Goal: Check status: Check status

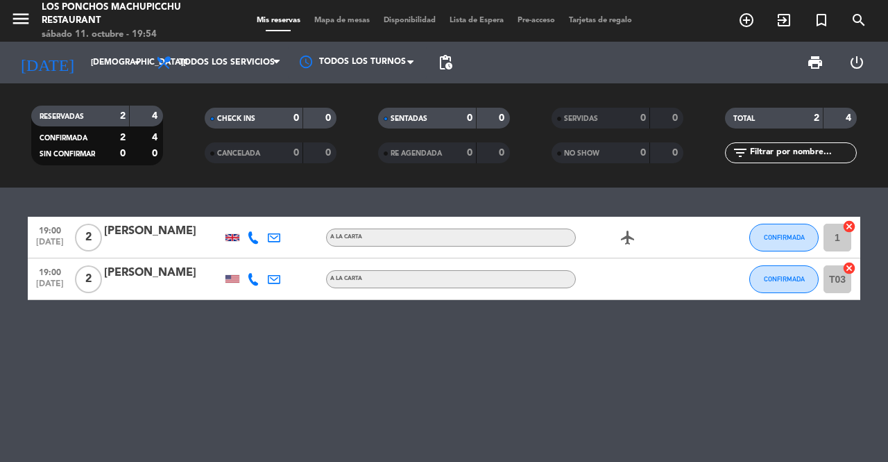
click at [133, 57] on icon "arrow_drop_down" at bounding box center [137, 62] width 17 height 17
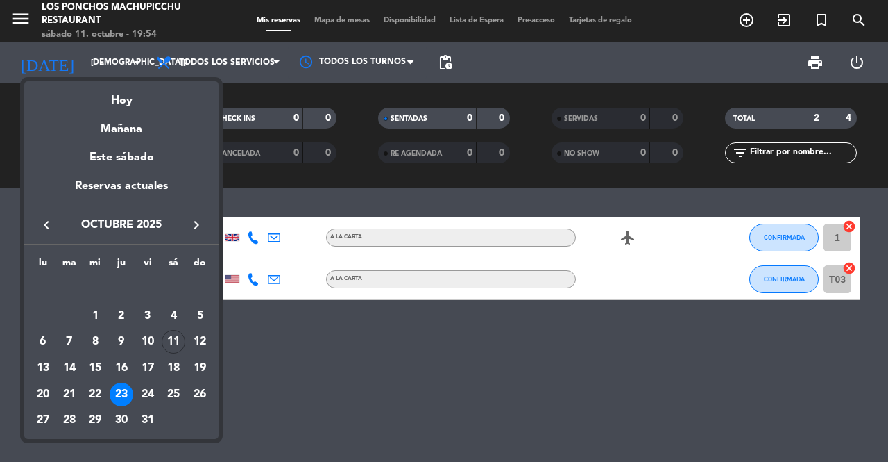
click at [149, 394] on div "24" at bounding box center [148, 394] width 24 height 24
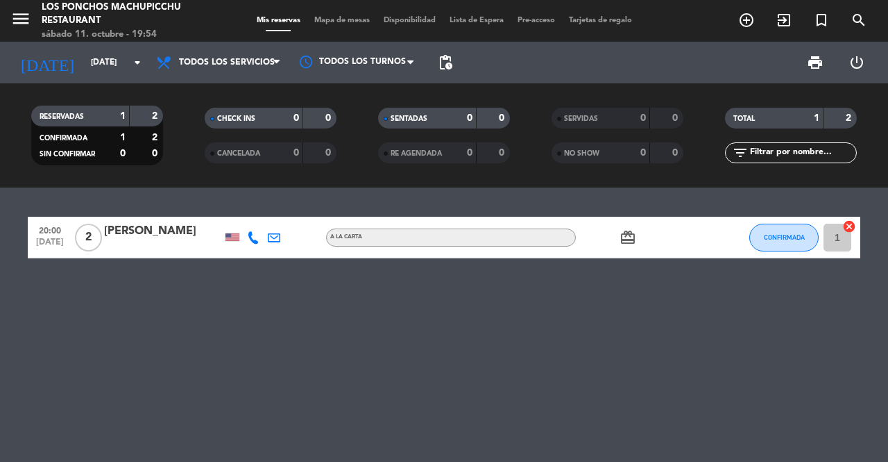
click at [130, 60] on icon "arrow_drop_down" at bounding box center [137, 62] width 17 height 17
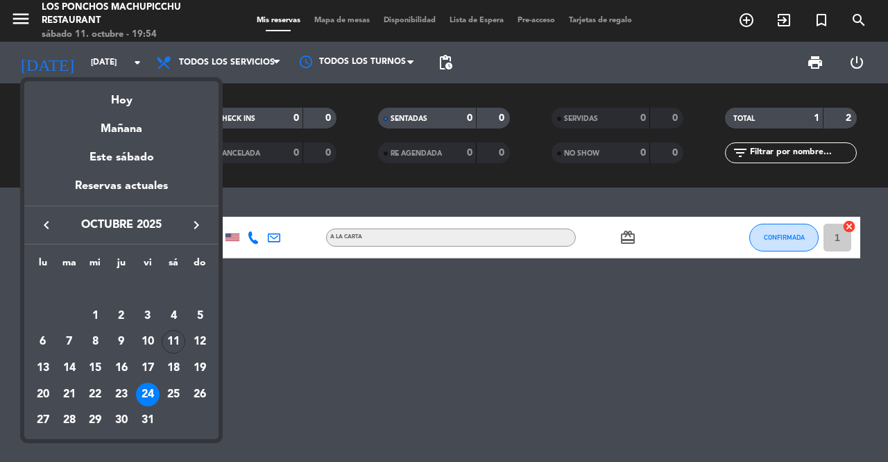
click at [180, 393] on div "25" at bounding box center [174, 394] width 24 height 24
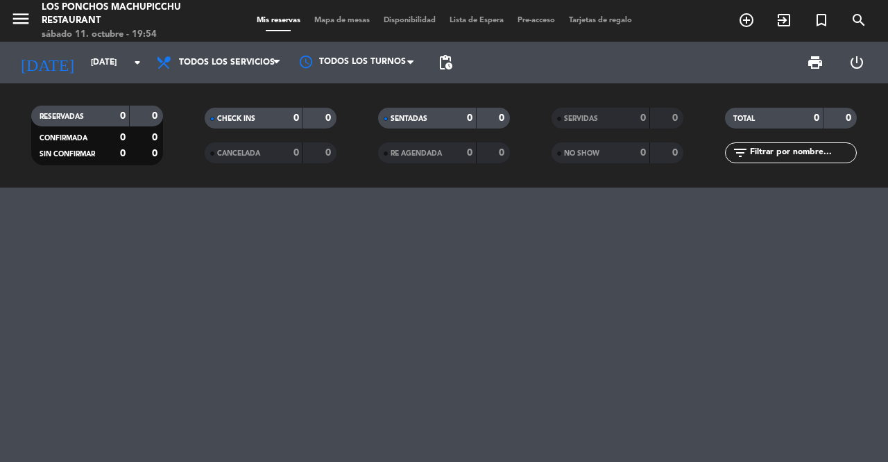
click at [134, 59] on icon "arrow_drop_down" at bounding box center [137, 62] width 17 height 17
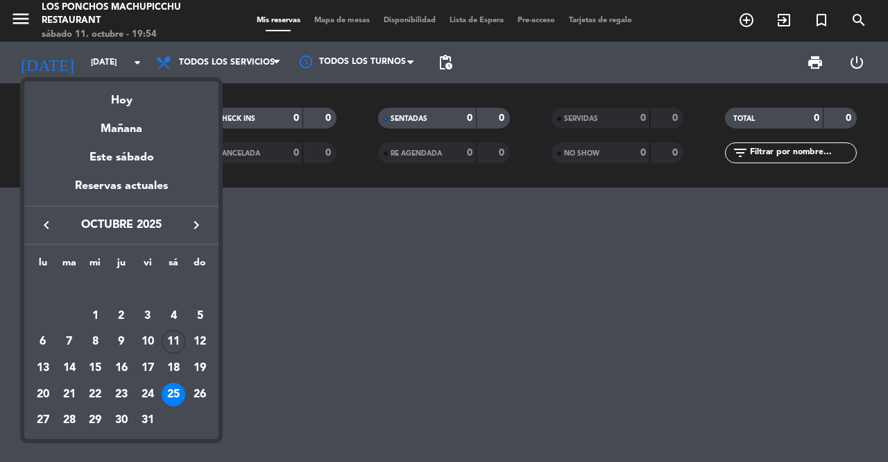
click at [197, 389] on div "26" at bounding box center [200, 394] width 24 height 24
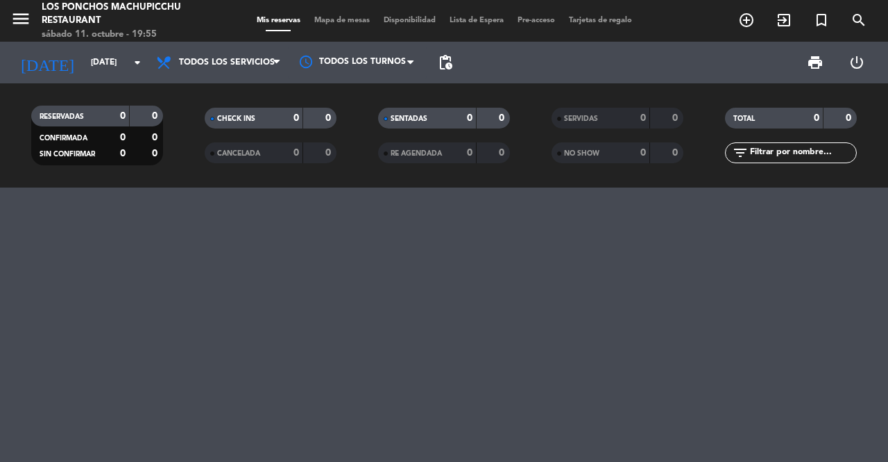
click at [134, 71] on input "[DATE]" at bounding box center [139, 63] width 110 height 24
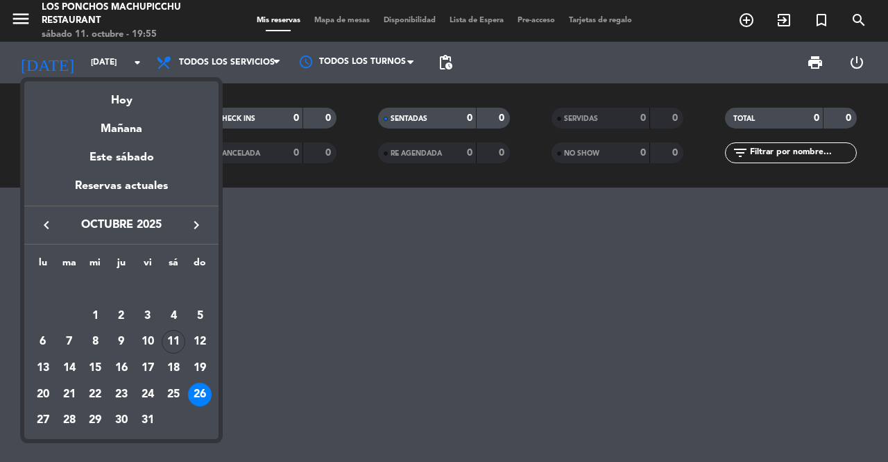
click at [42, 420] on div "27" at bounding box center [43, 420] width 24 height 24
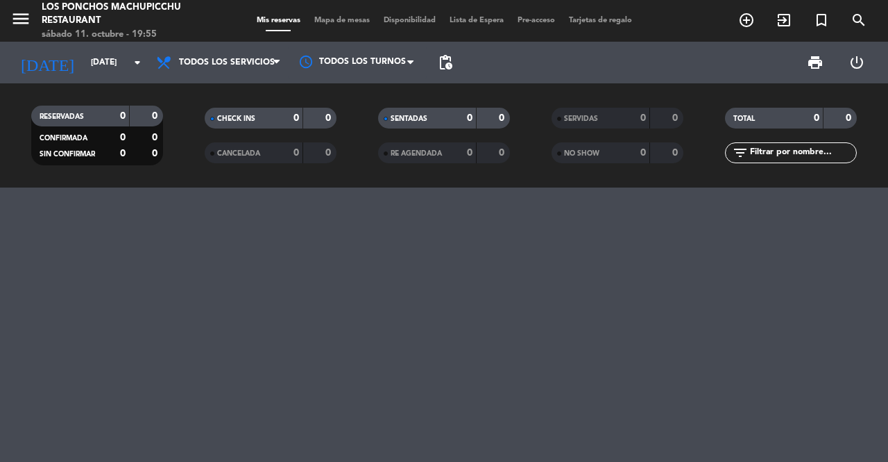
click at [137, 53] on input "[DATE]" at bounding box center [139, 63] width 110 height 24
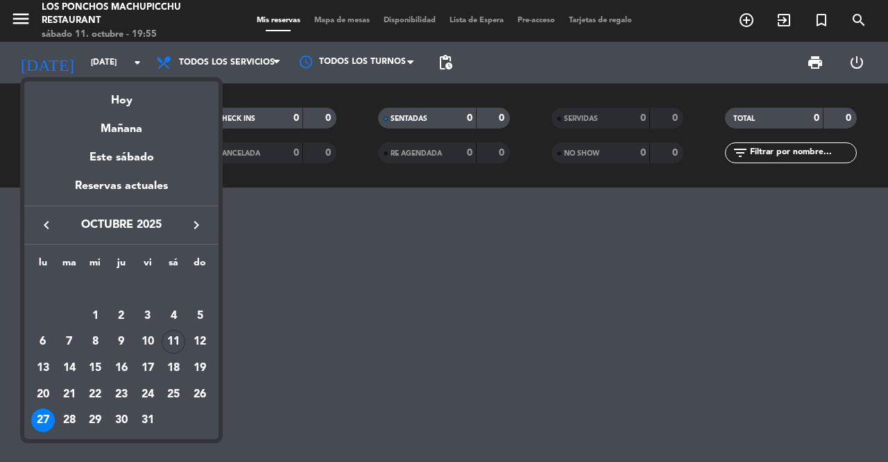
click at [67, 421] on div "28" at bounding box center [70, 420] width 24 height 24
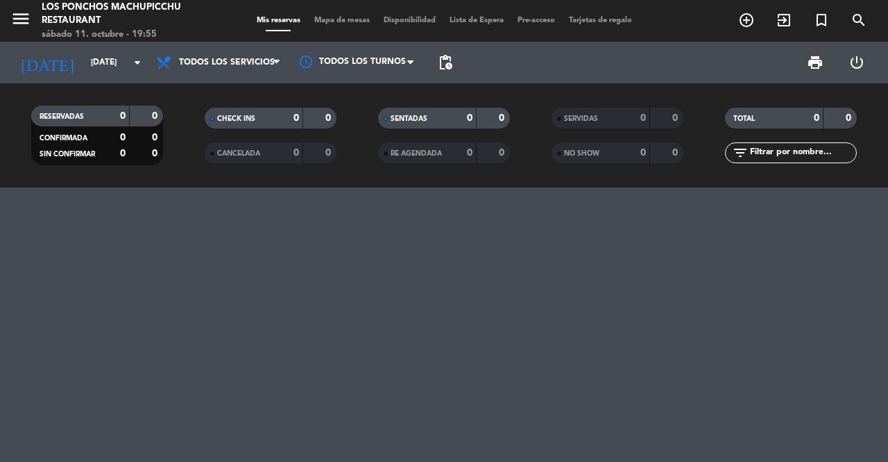
click at [137, 60] on icon "arrow_drop_down" at bounding box center [137, 62] width 17 height 17
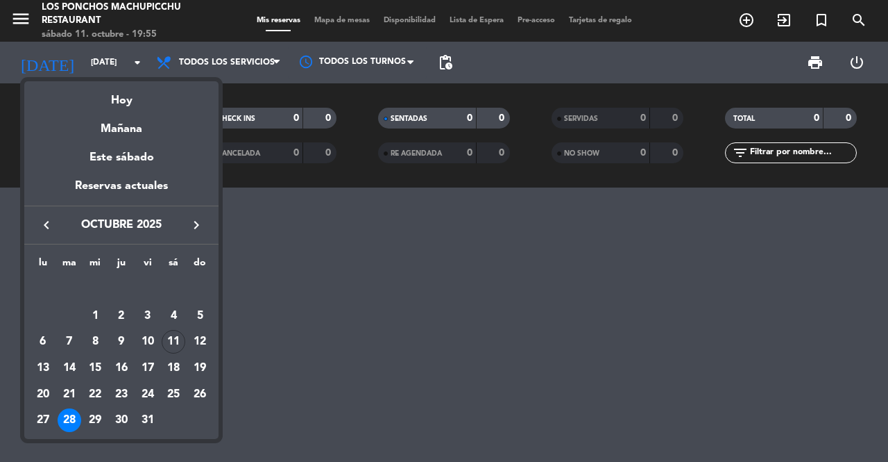
click at [99, 425] on div "29" at bounding box center [95, 420] width 24 height 24
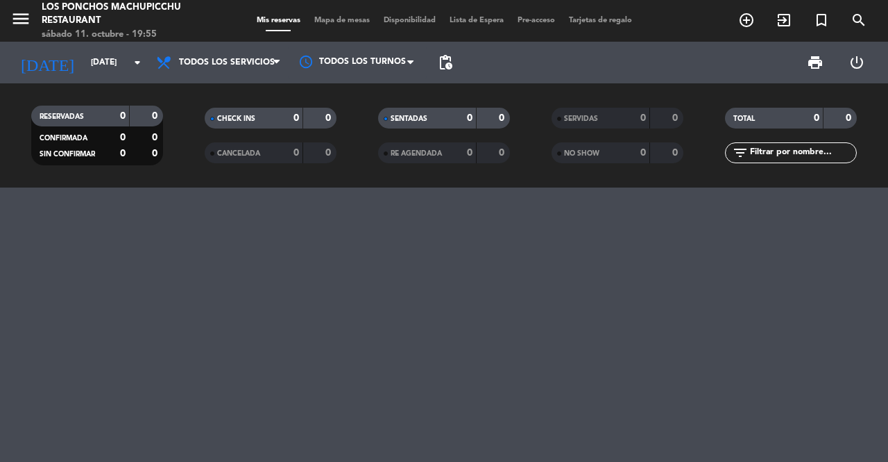
click at [133, 68] on icon "arrow_drop_down" at bounding box center [137, 62] width 17 height 17
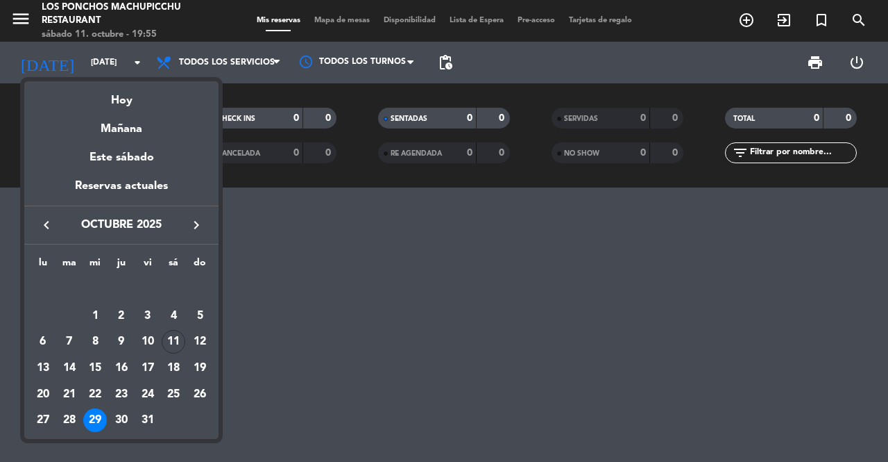
click at [127, 416] on div "30" at bounding box center [122, 420] width 24 height 24
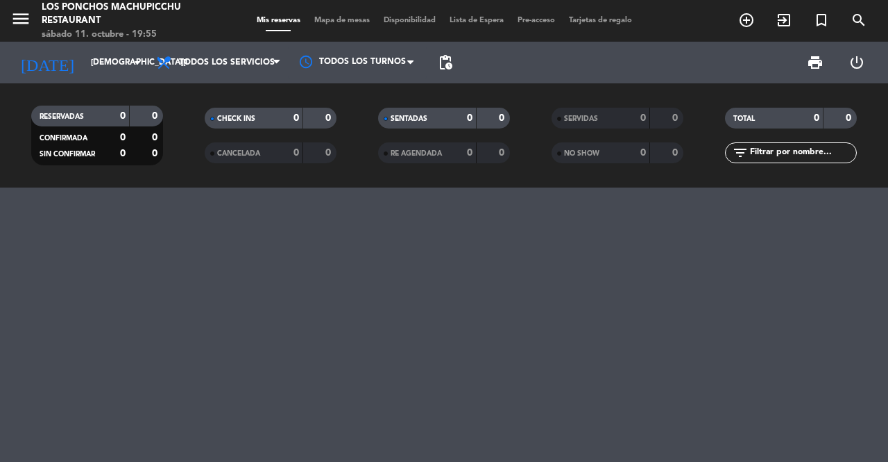
click at [140, 58] on icon "arrow_drop_down" at bounding box center [137, 62] width 17 height 17
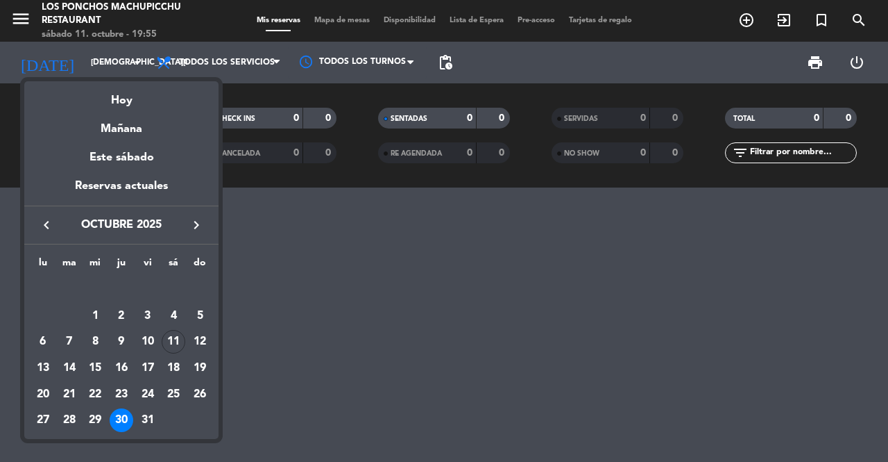
click at [149, 420] on div "31" at bounding box center [148, 420] width 24 height 24
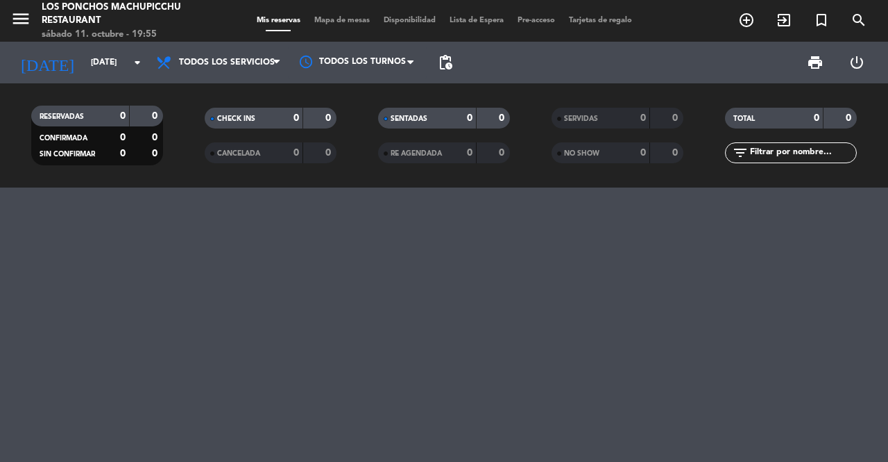
click at [99, 61] on input "[DATE]" at bounding box center [139, 63] width 110 height 24
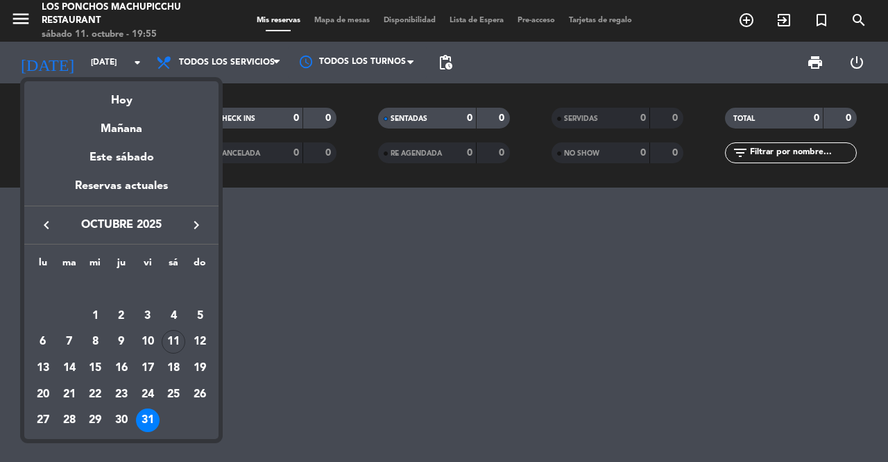
click at [202, 224] on icon "keyboard_arrow_right" at bounding box center [196, 225] width 17 height 17
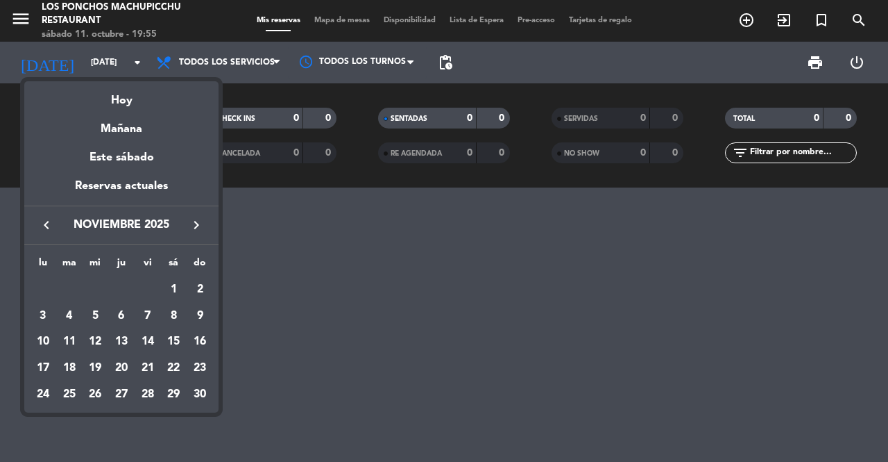
click at [175, 288] on div "1" at bounding box center [174, 290] width 24 height 24
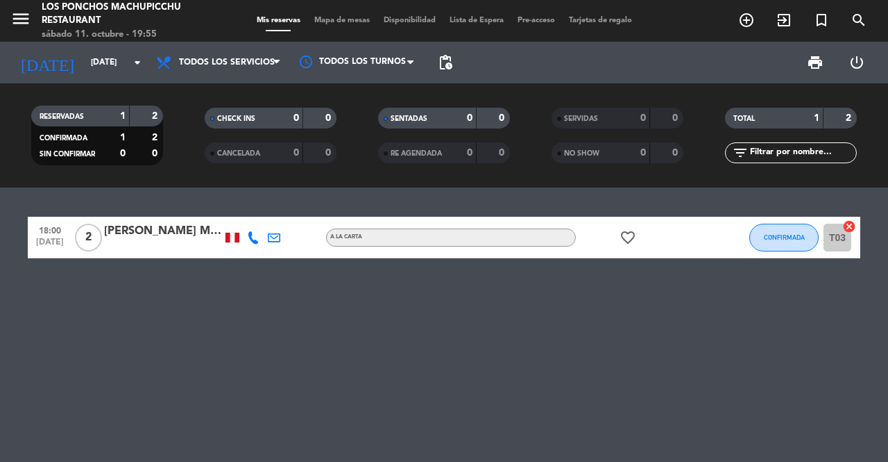
click at [130, 60] on icon "arrow_drop_down" at bounding box center [137, 62] width 17 height 17
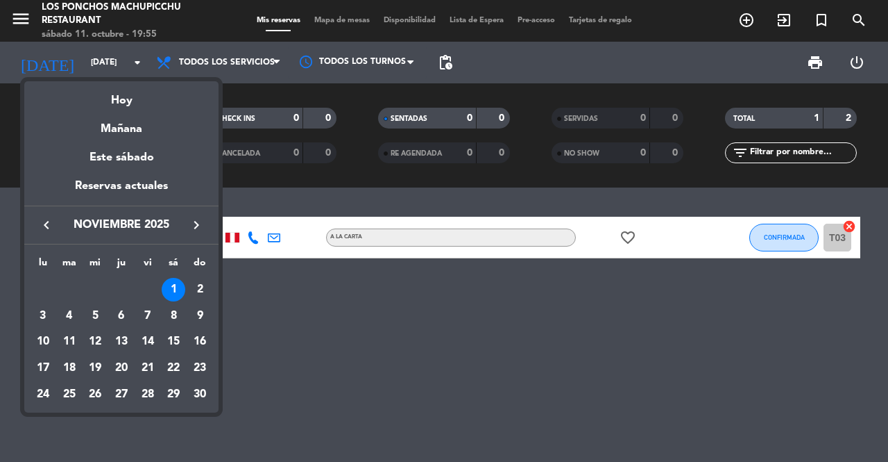
click at [147, 326] on div "7" at bounding box center [148, 316] width 24 height 24
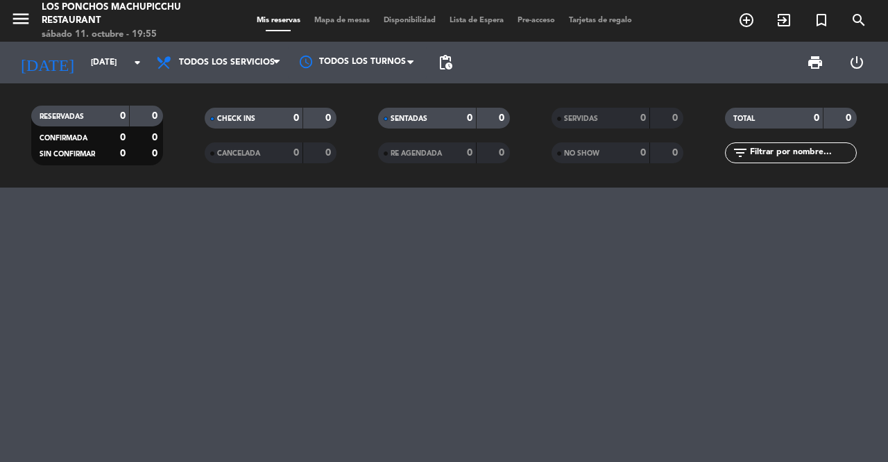
click at [122, 62] on input "[DATE]" at bounding box center [139, 63] width 110 height 24
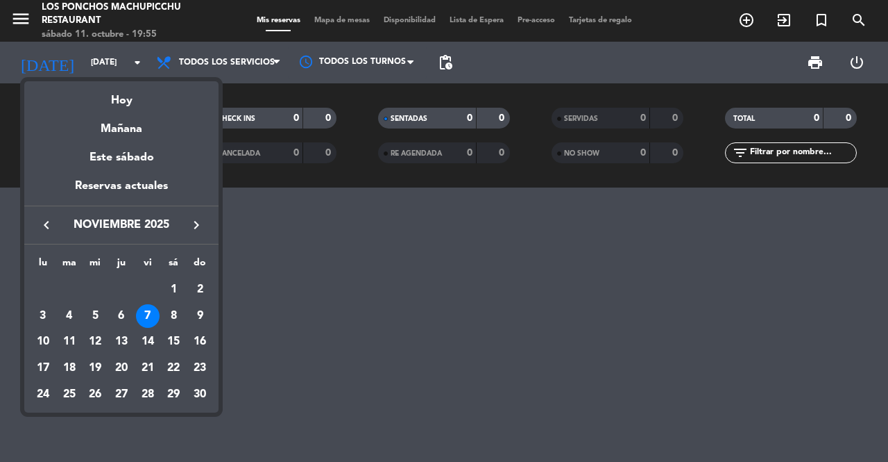
click at [144, 343] on div "14" at bounding box center [148, 342] width 24 height 24
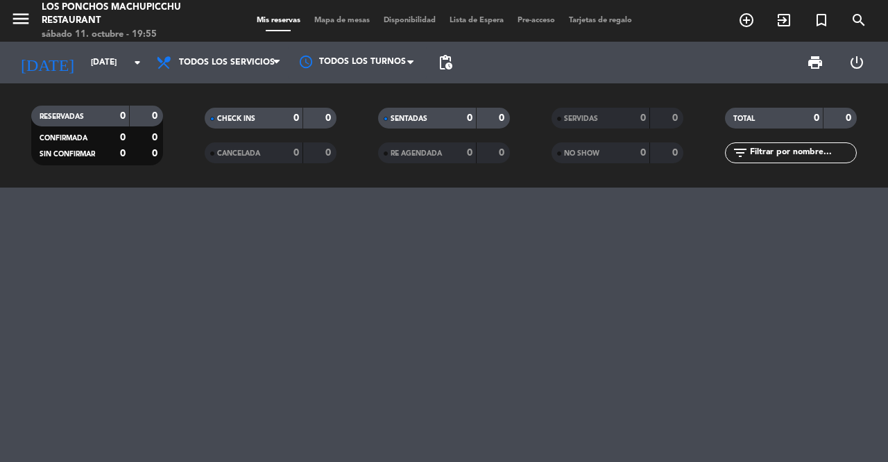
click at [137, 65] on icon "arrow_drop_down" at bounding box center [137, 62] width 17 height 17
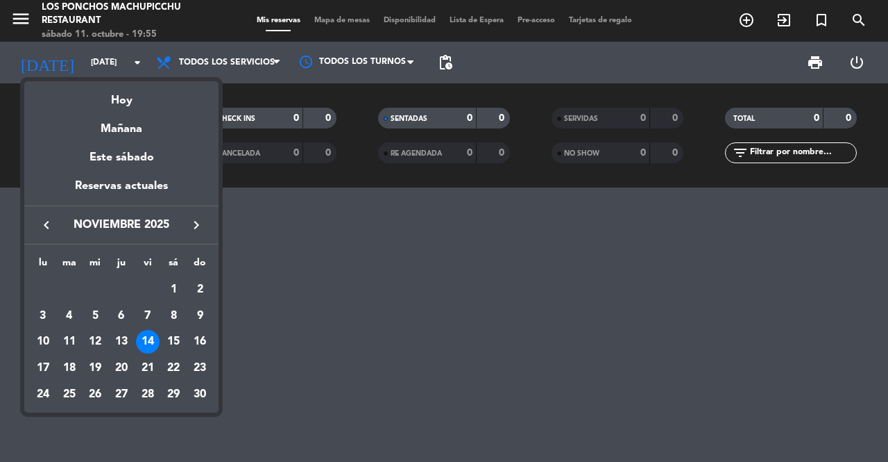
click at [151, 311] on div "7" at bounding box center [148, 316] width 24 height 24
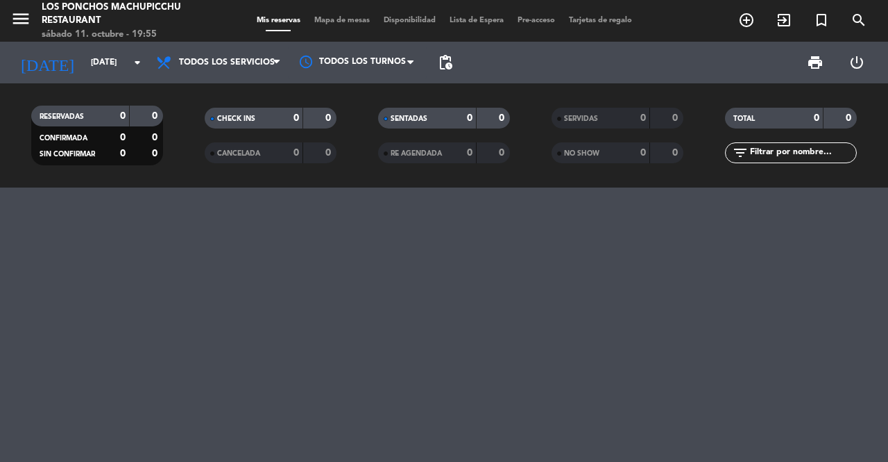
click at [137, 72] on input "[DATE]" at bounding box center [139, 63] width 110 height 24
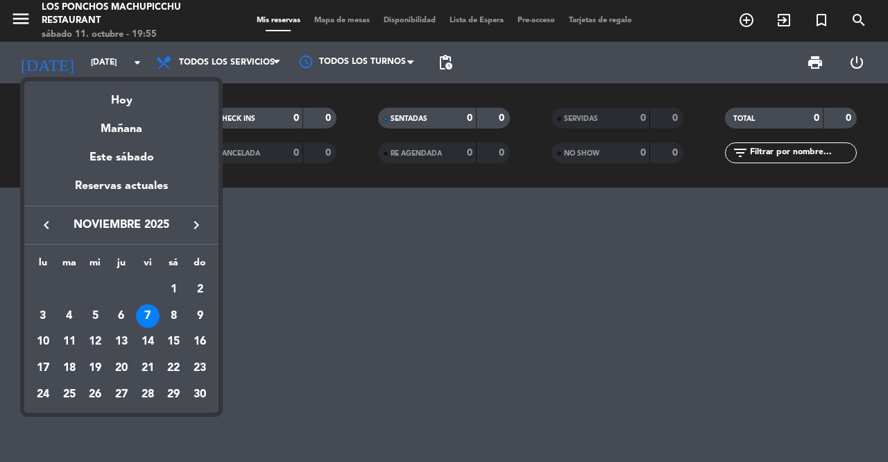
click at [46, 224] on icon "keyboard_arrow_left" at bounding box center [46, 225] width 17 height 17
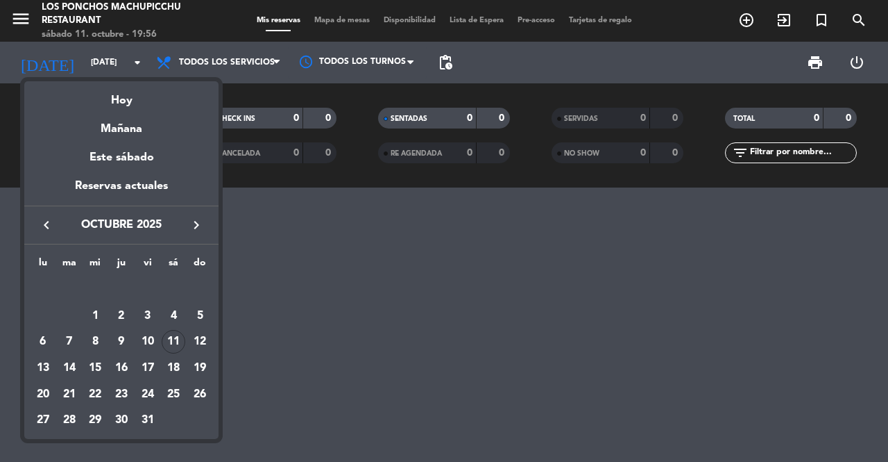
click at [172, 342] on div "11" at bounding box center [174, 342] width 24 height 24
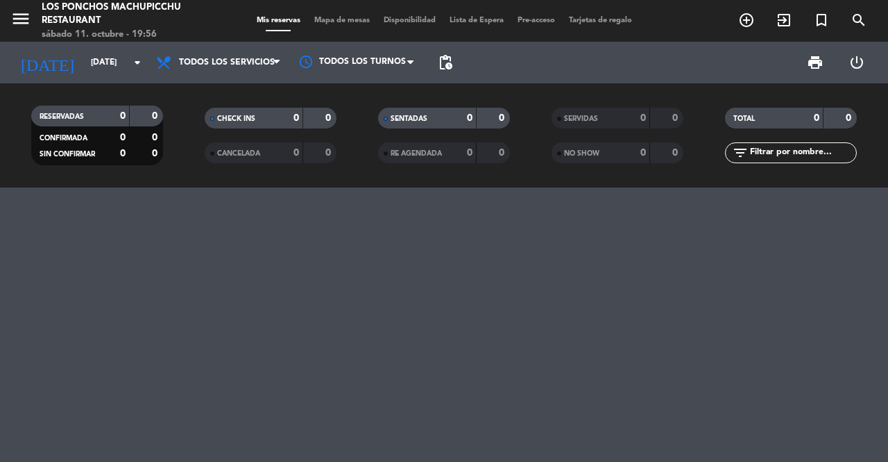
type input "[DATE]"
